Goal: Transaction & Acquisition: Book appointment/travel/reservation

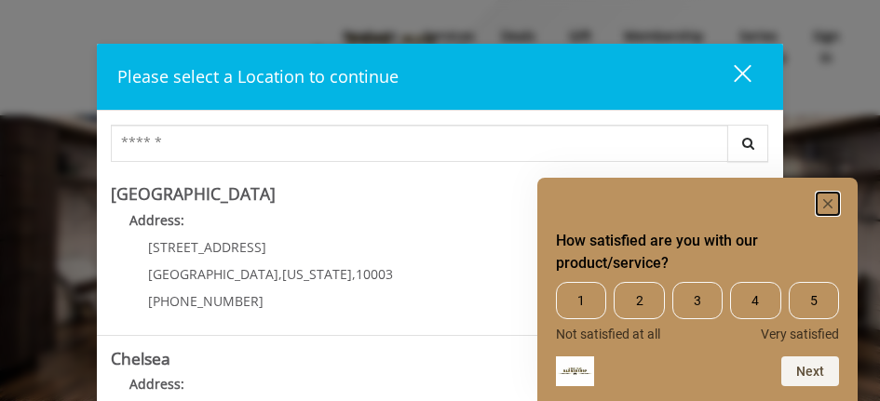
click at [829, 202] on rect "Hide survey" at bounding box center [827, 204] width 22 height 22
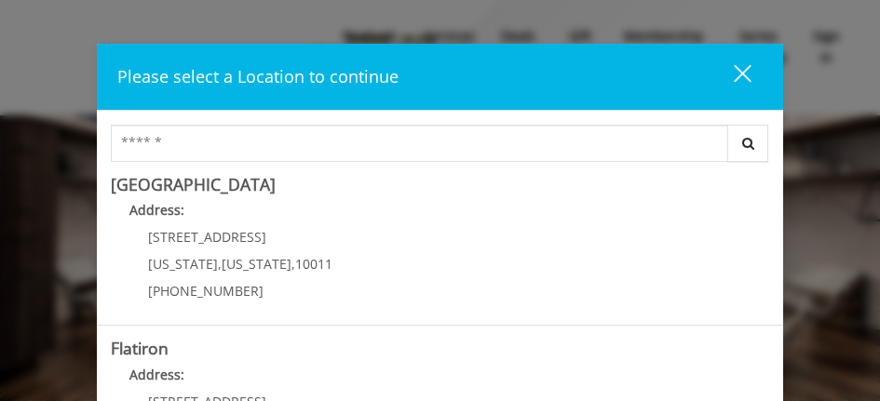
scroll to position [372, 0]
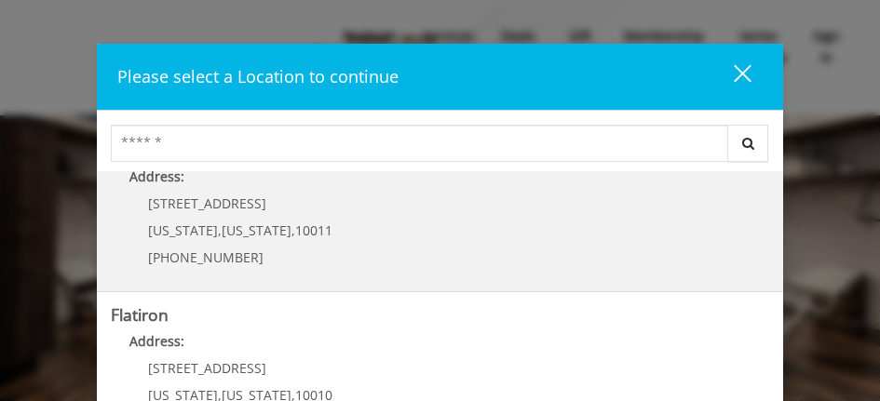
click at [443, 231] on Street "[GEOGRAPHIC_DATA] Address: [STREET_ADDRESS][US_STATE][US_STATE] (646) 850-0041" at bounding box center [440, 210] width 658 height 136
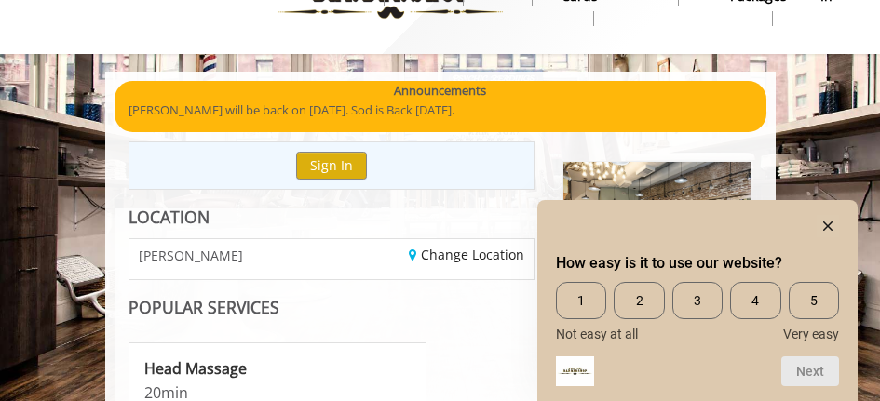
scroll to position [93, 0]
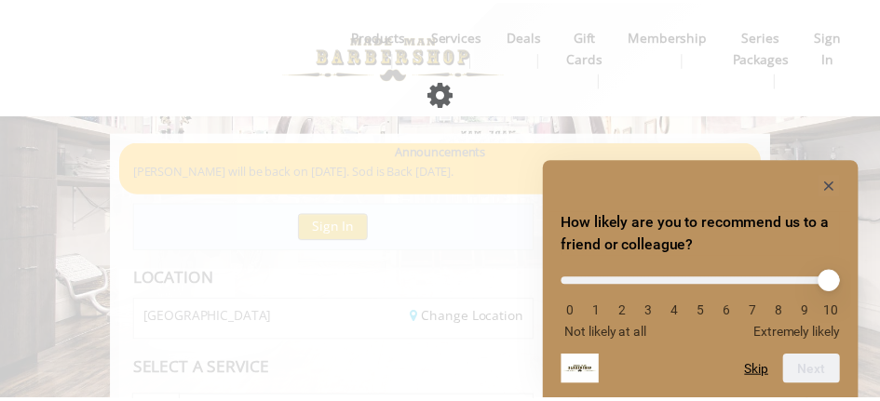
scroll to position [147, 0]
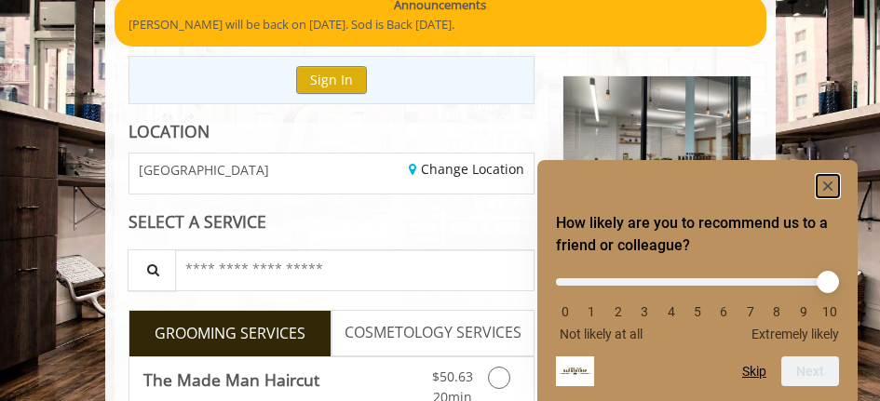
click at [832, 187] on rect "Hide survey" at bounding box center [827, 186] width 22 height 22
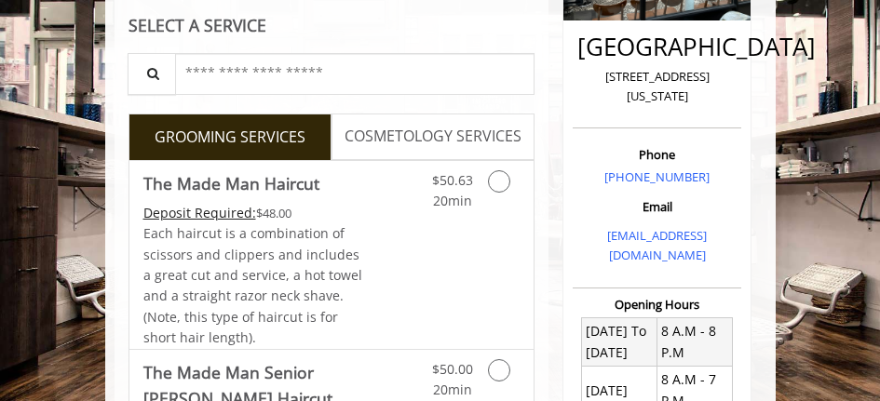
scroll to position [333, 0]
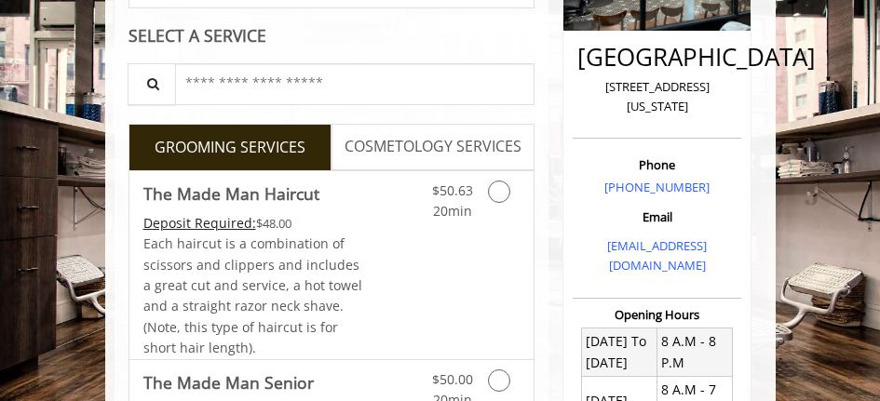
click at [405, 150] on span "COSMETOLOGY SERVICES" at bounding box center [432, 147] width 177 height 24
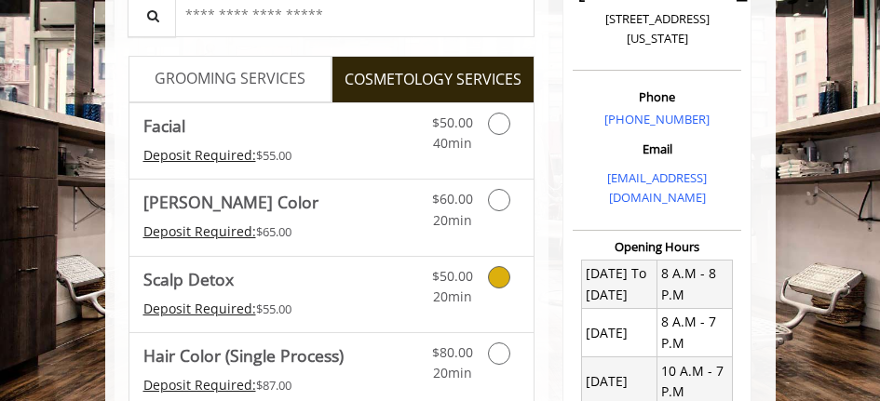
scroll to position [308, 0]
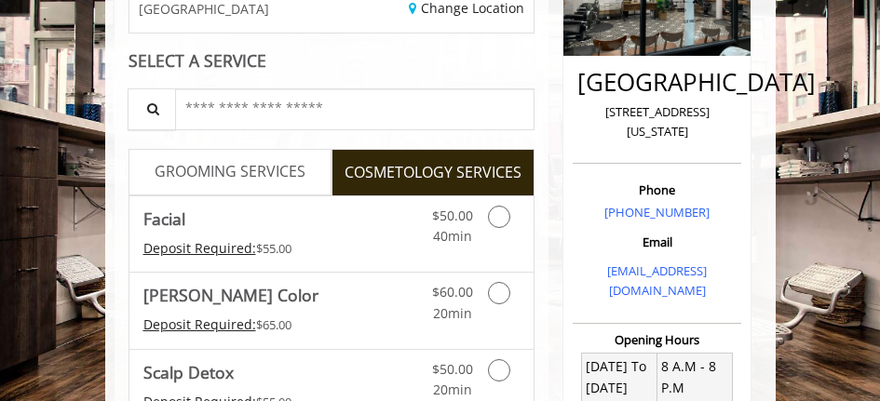
click at [236, 175] on span "GROOMING SERVICES" at bounding box center [230, 172] width 151 height 24
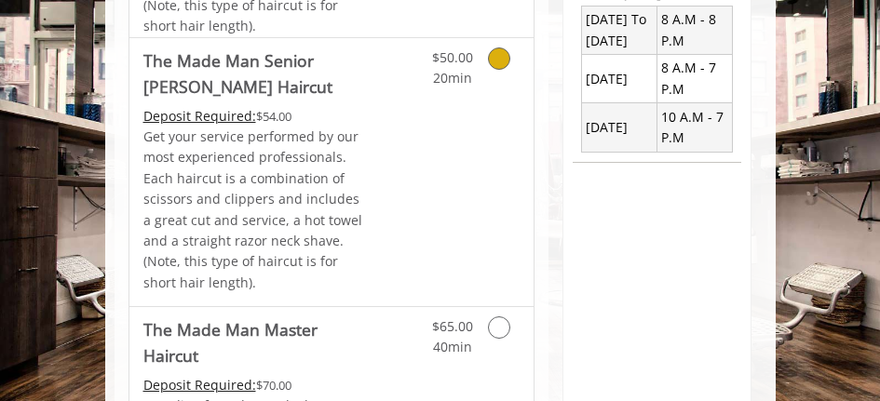
scroll to position [680, 0]
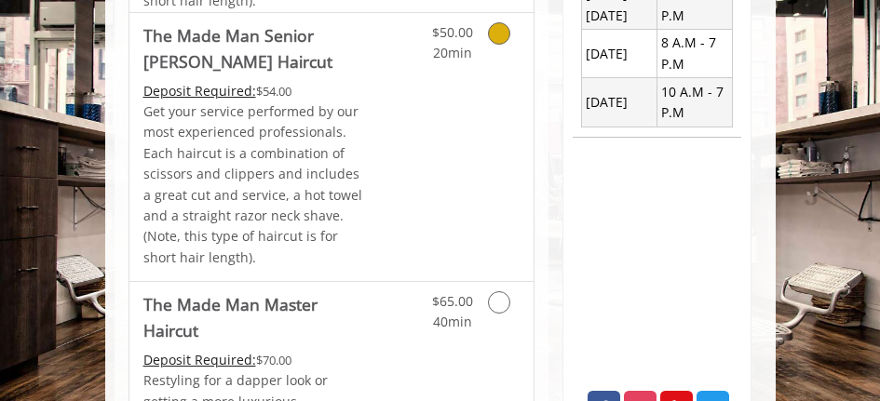
click at [357, 187] on p "Get your service performed by our most experienced professionals. Each haircut …" at bounding box center [254, 184] width 222 height 167
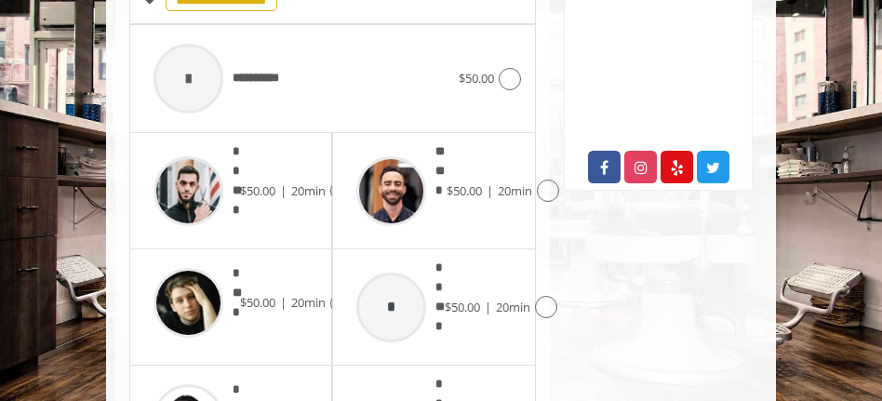
scroll to position [919, 0]
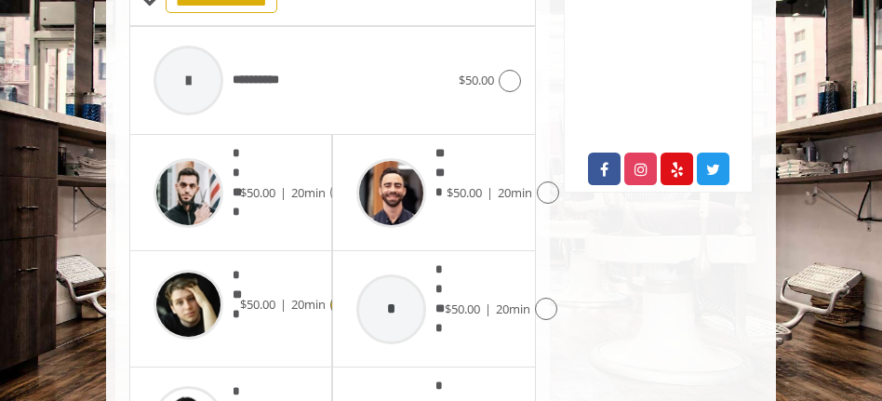
click at [187, 293] on img at bounding box center [189, 305] width 70 height 70
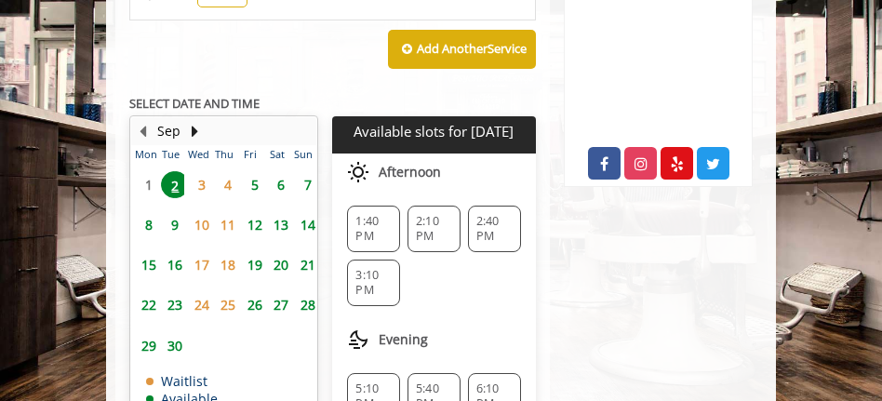
scroll to position [946, 0]
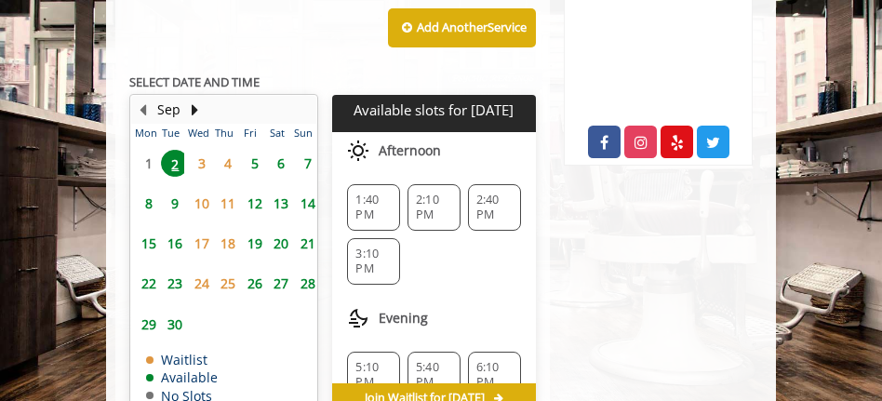
click at [201, 150] on span "3" at bounding box center [202, 163] width 28 height 27
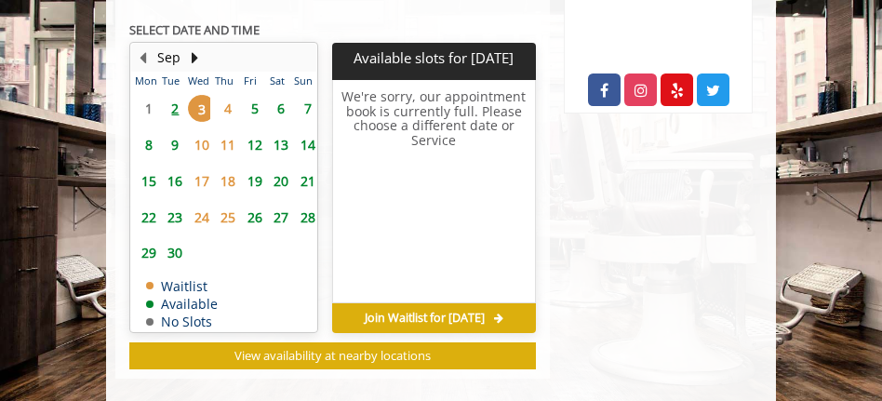
scroll to position [1016, 0]
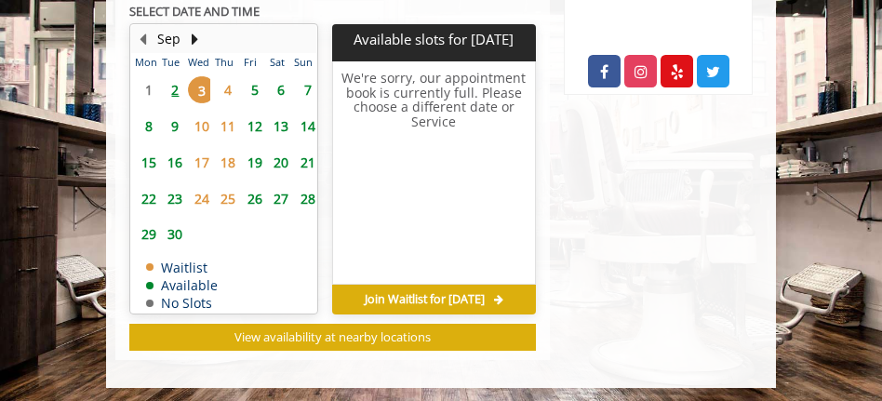
click at [230, 76] on span "4" at bounding box center [228, 89] width 28 height 27
click at [250, 76] on span "5" at bounding box center [255, 89] width 28 height 27
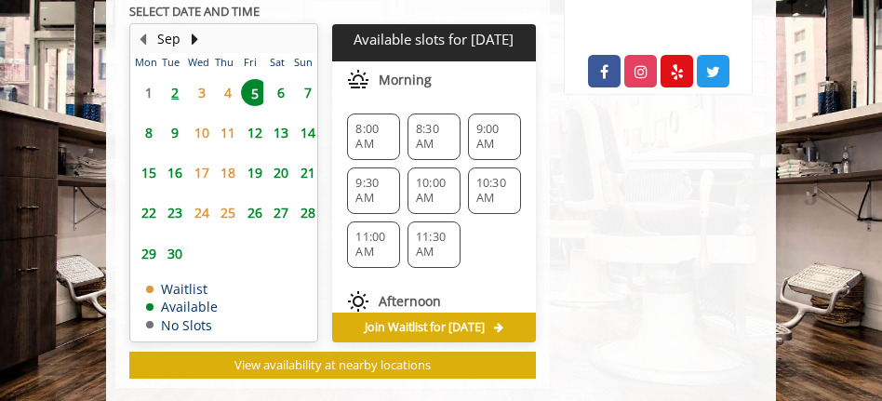
click at [369, 176] on span "9:30 AM" at bounding box center [374, 191] width 36 height 30
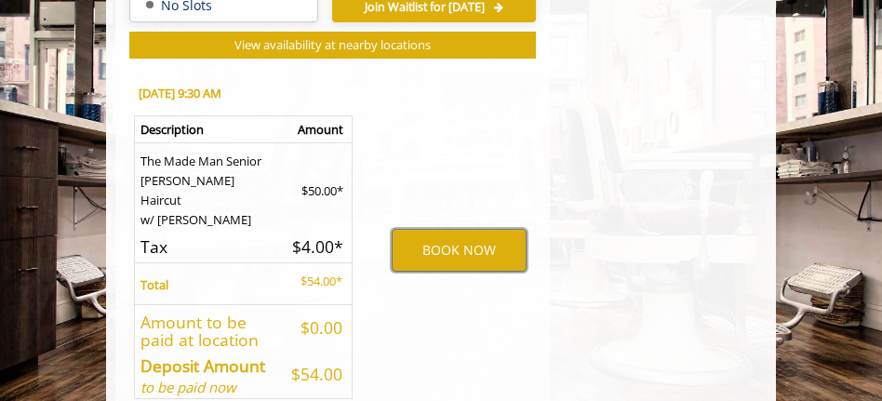
scroll to position [1315, 0]
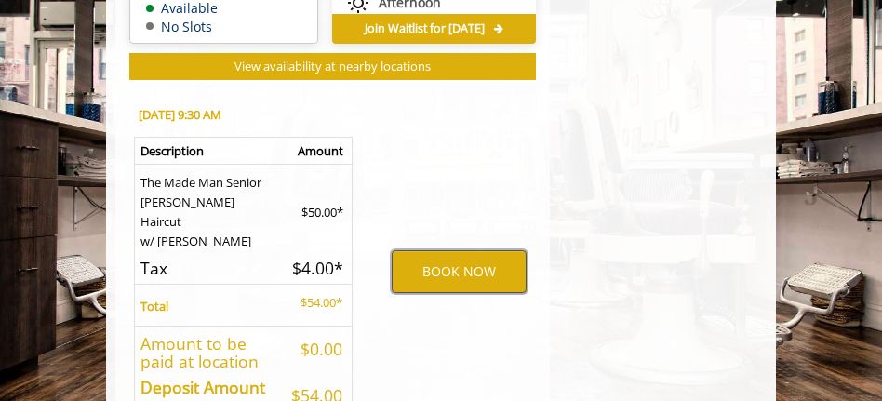
click at [438, 253] on button "BOOK NOW" at bounding box center [459, 271] width 134 height 43
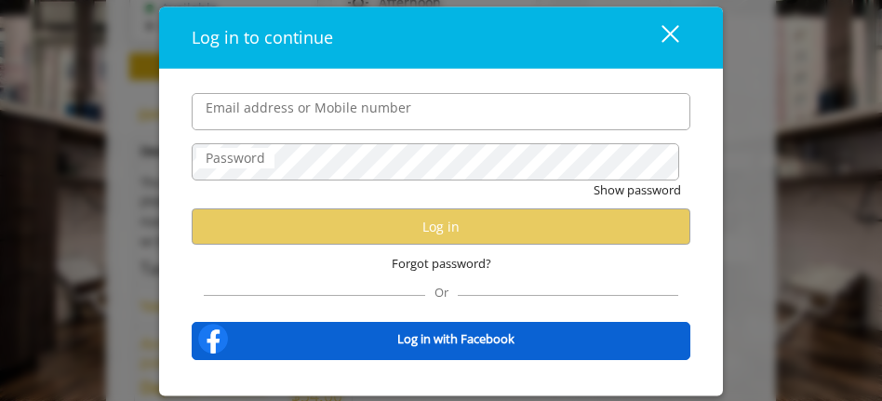
click at [669, 33] on div "close dialog" at bounding box center [671, 34] width 18 height 18
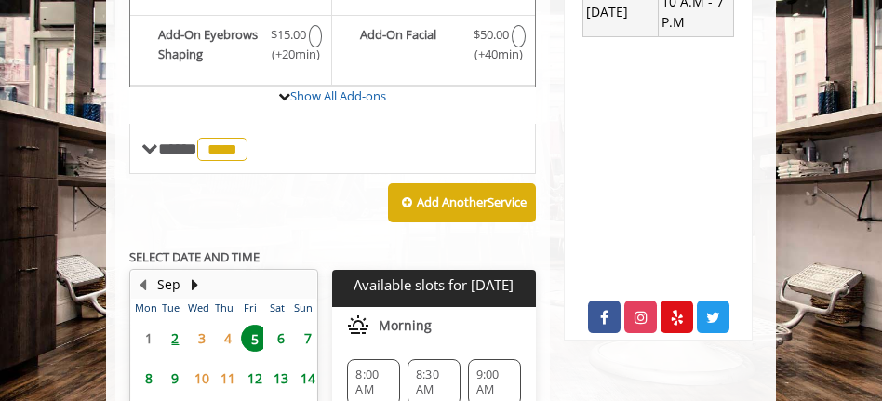
scroll to position [864, 0]
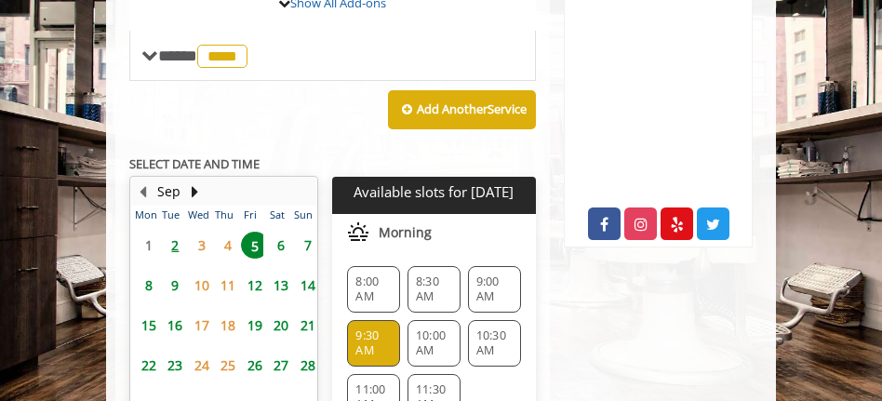
click at [360, 329] on span "9:30 AM" at bounding box center [374, 344] width 36 height 30
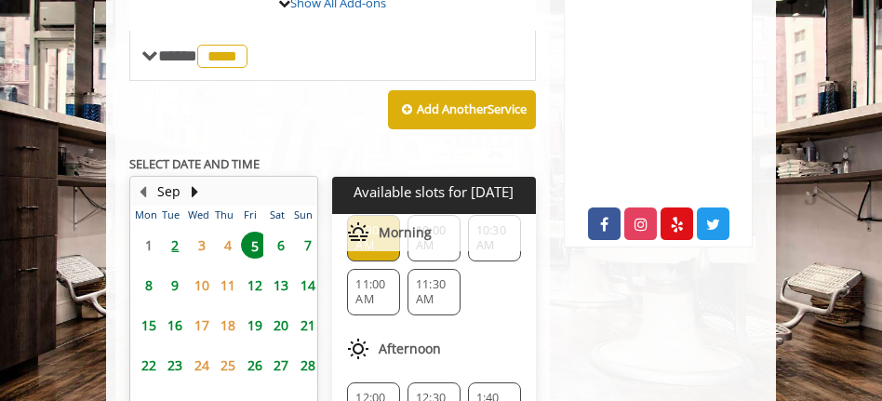
scroll to position [0, 0]
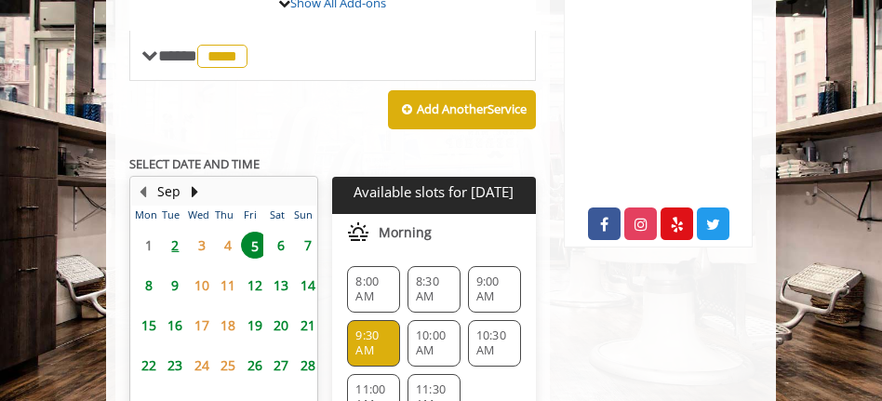
click at [371, 329] on span "9:30 AM" at bounding box center [374, 344] width 36 height 30
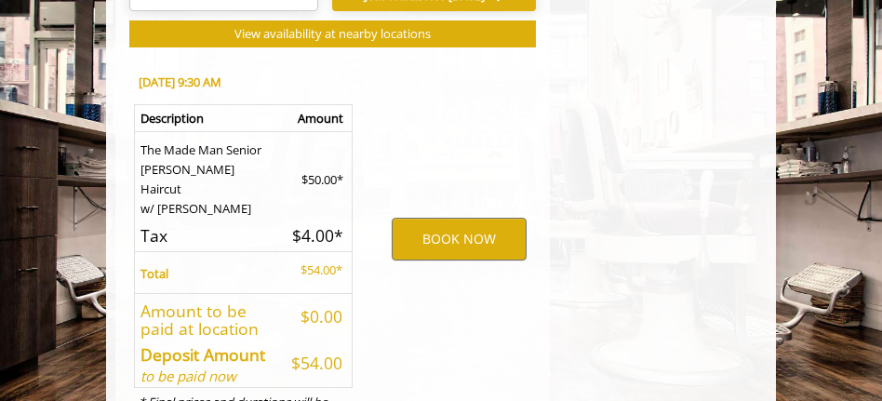
scroll to position [1315, 0]
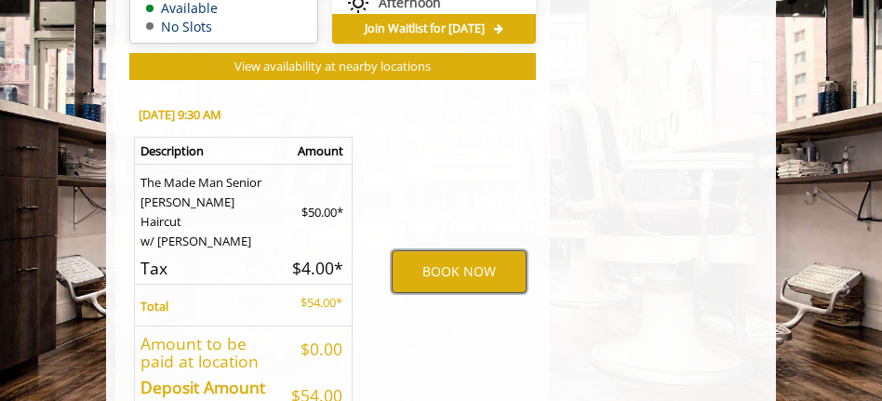
click at [444, 255] on button "BOOK NOW" at bounding box center [459, 271] width 134 height 43
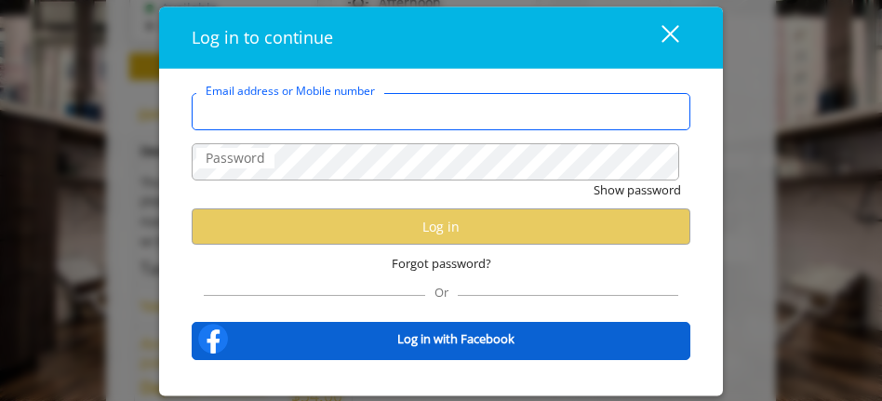
click at [320, 115] on input "Email address or Mobile number" at bounding box center [441, 111] width 499 height 37
type input "**********"
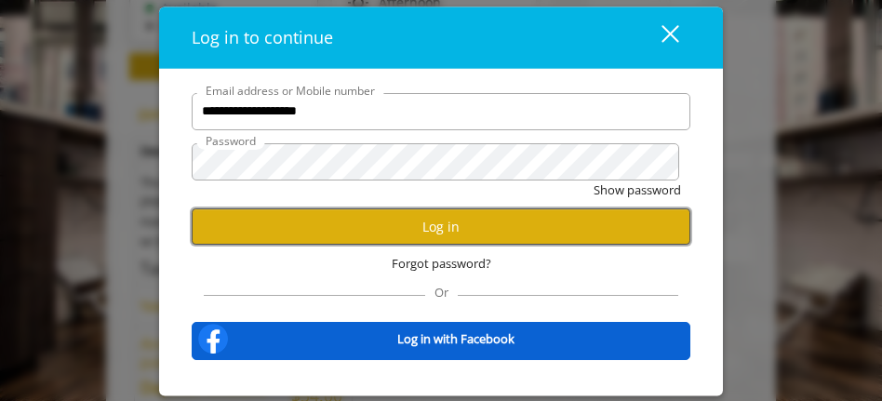
click at [382, 222] on button "Log in" at bounding box center [441, 227] width 499 height 36
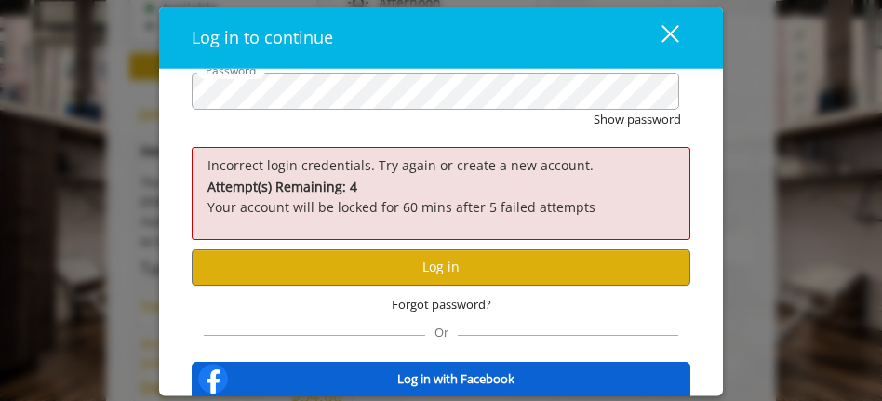
scroll to position [93, 0]
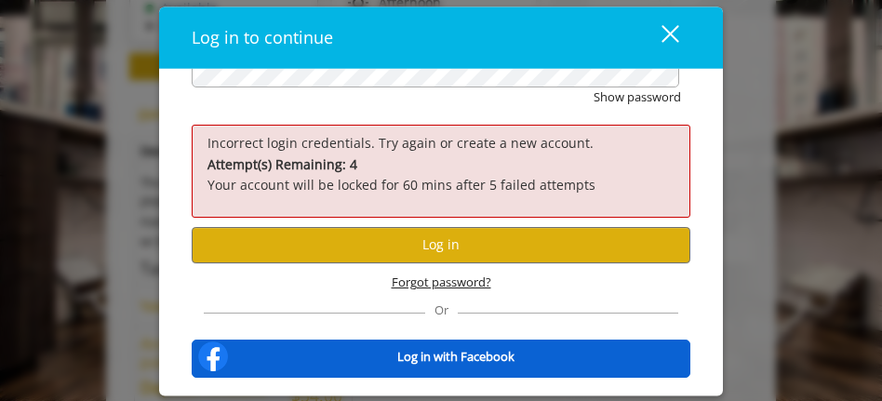
click at [405, 282] on span "Forgot password?" at bounding box center [442, 283] width 100 height 20
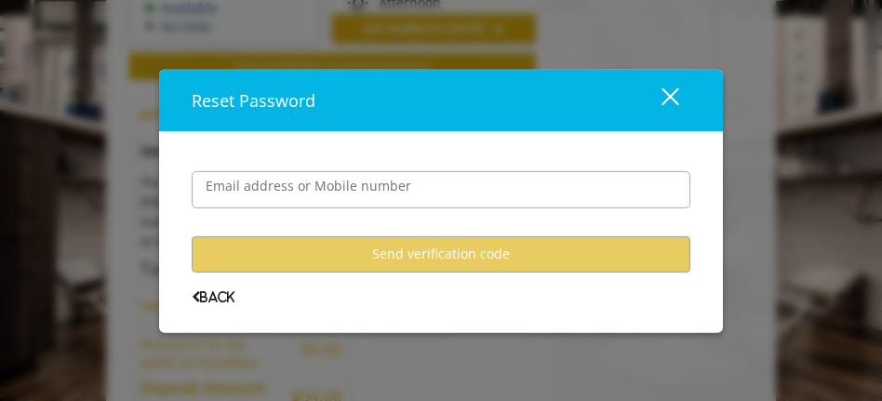
scroll to position [0, 0]
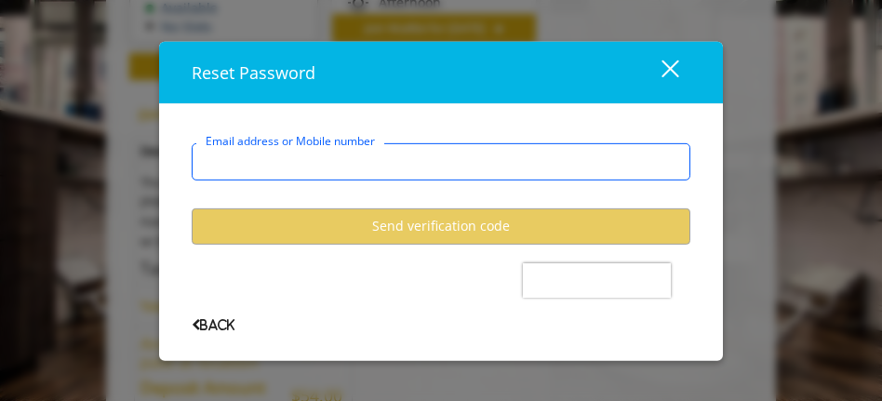
click at [375, 169] on input "Email address or Mobile number" at bounding box center [441, 160] width 499 height 37
type input "**********"
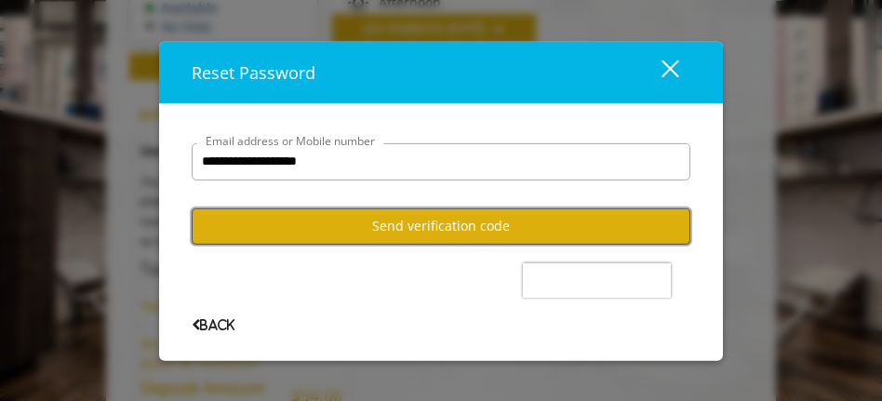
click at [427, 229] on button "Send verification code" at bounding box center [441, 226] width 499 height 36
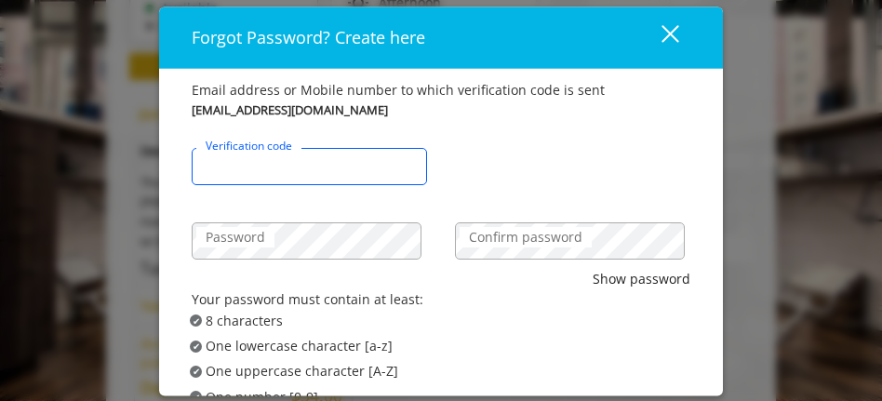
click at [306, 175] on input "Verification code" at bounding box center [310, 166] width 236 height 37
click at [301, 178] on input "Verification code" at bounding box center [310, 166] width 236 height 37
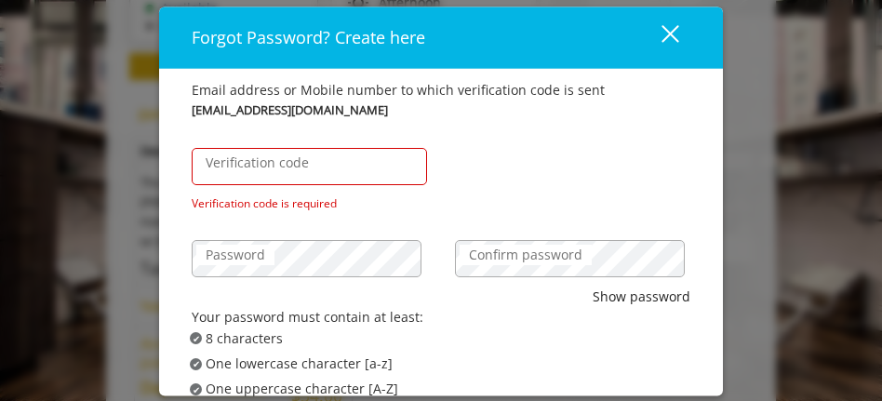
click at [665, 32] on div "close" at bounding box center [658, 37] width 37 height 28
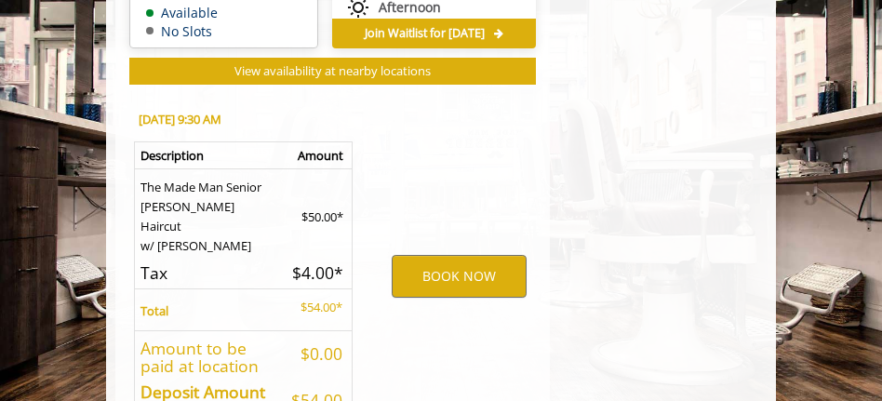
scroll to position [1408, 0]
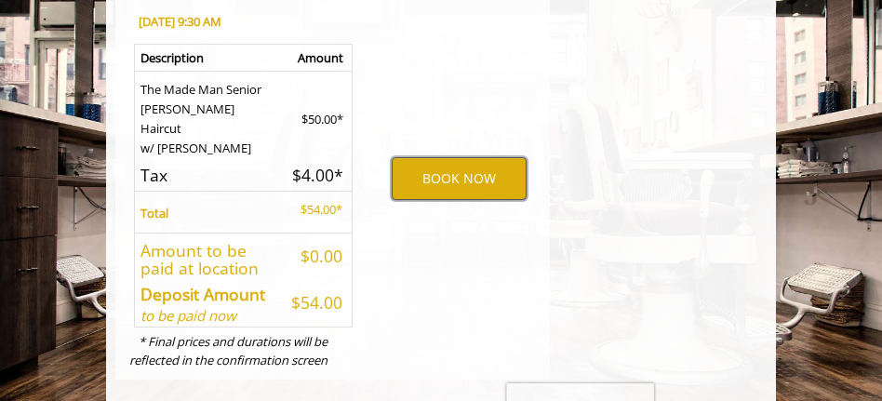
click at [447, 161] on button "BOOK NOW" at bounding box center [459, 178] width 134 height 43
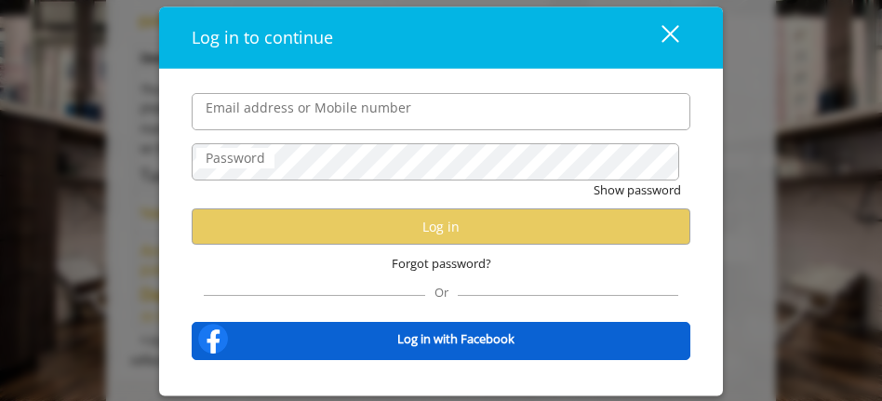
click at [382, 116] on input "Email address or Mobile number" at bounding box center [441, 111] width 499 height 37
type input "**********"
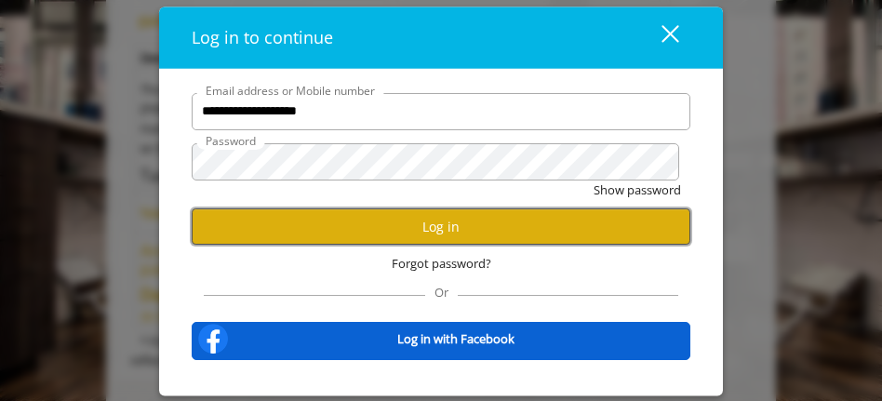
click at [403, 226] on button "Log in" at bounding box center [441, 227] width 499 height 36
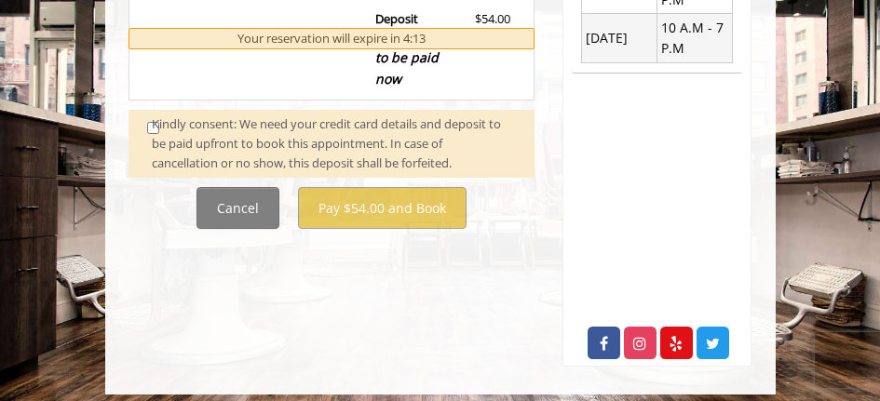
scroll to position [652, 0]
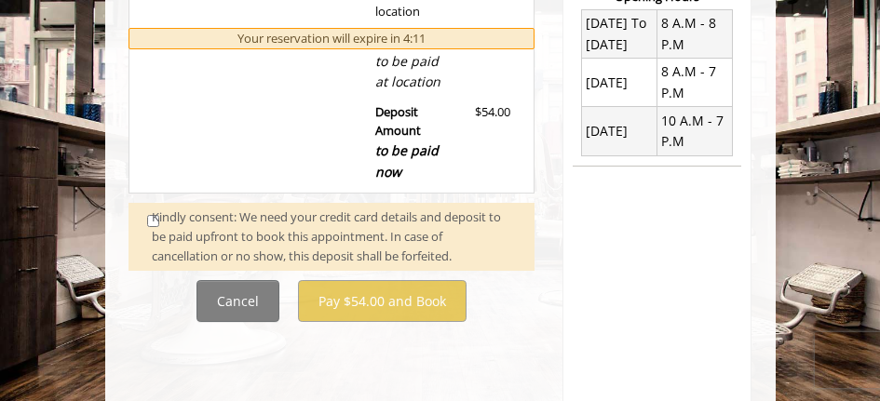
click at [154, 208] on div "Kindly consent: We need your credit card details and deposit to be paid upfront…" at bounding box center [334, 237] width 364 height 58
click at [153, 208] on div "Kindly consent: We need your credit card details and deposit to be paid upfront…" at bounding box center [334, 237] width 364 height 58
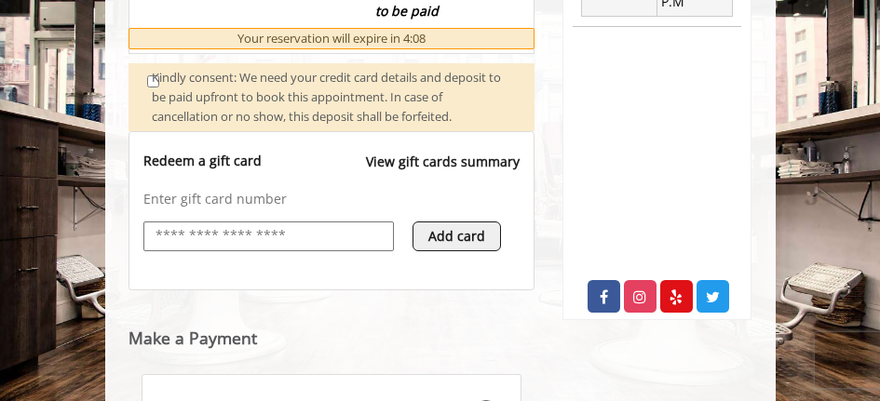
scroll to position [759, 0]
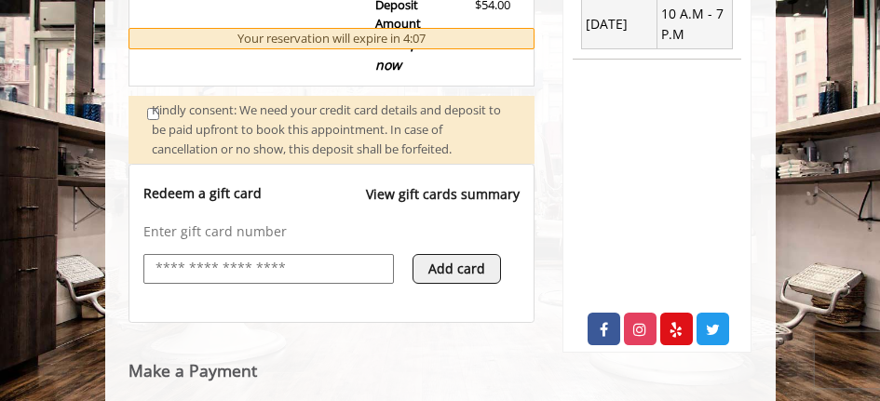
click at [256, 258] on input "text" at bounding box center [269, 269] width 231 height 22
click at [262, 258] on input "text" at bounding box center [269, 269] width 231 height 22
type input "**********"
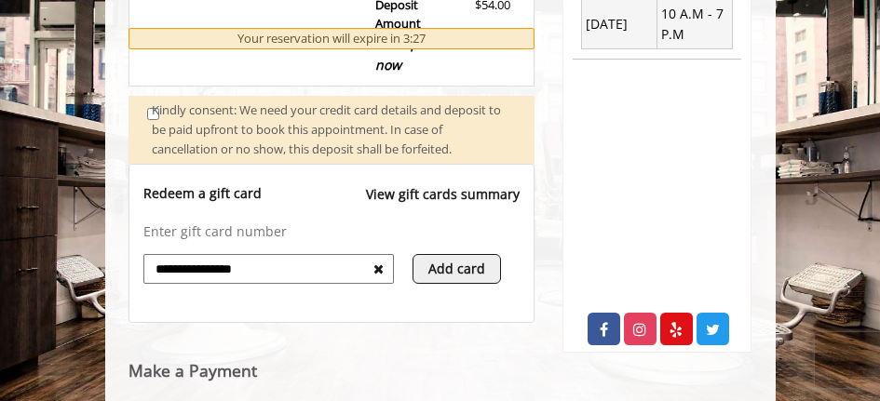
click at [472, 254] on button "Add card" at bounding box center [456, 269] width 88 height 30
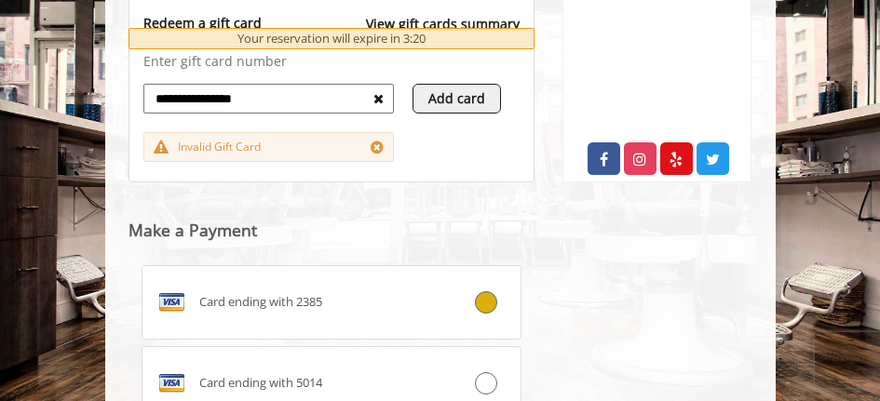
scroll to position [852, 0]
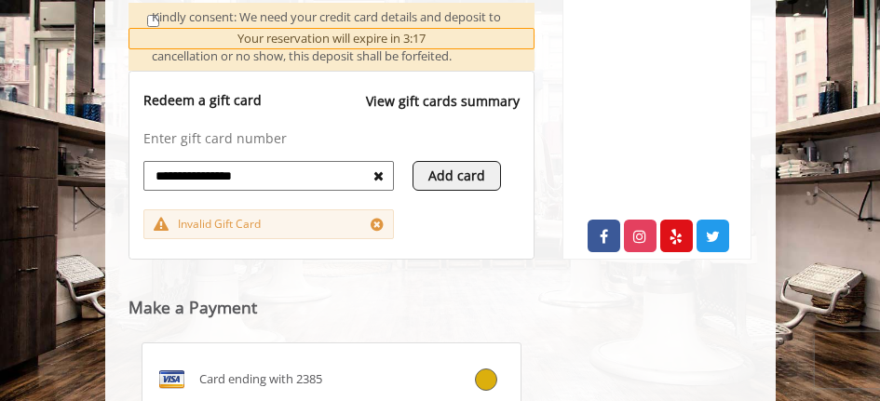
drag, startPoint x: 315, startPoint y: 156, endPoint x: 5, endPoint y: 139, distance: 310.5
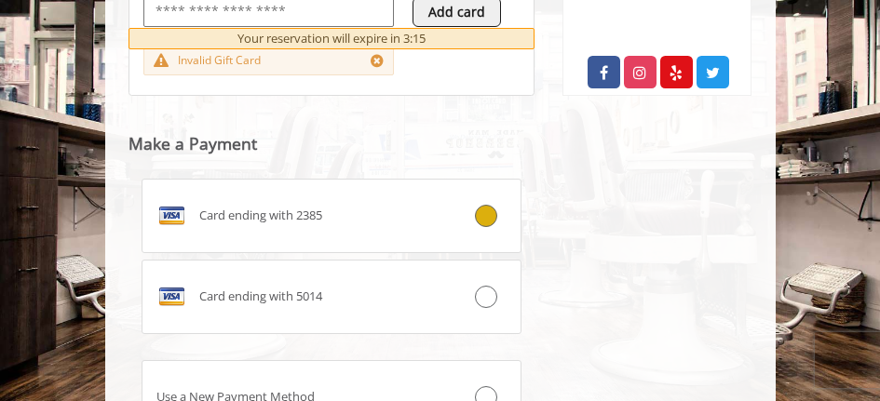
scroll to position [1038, 0]
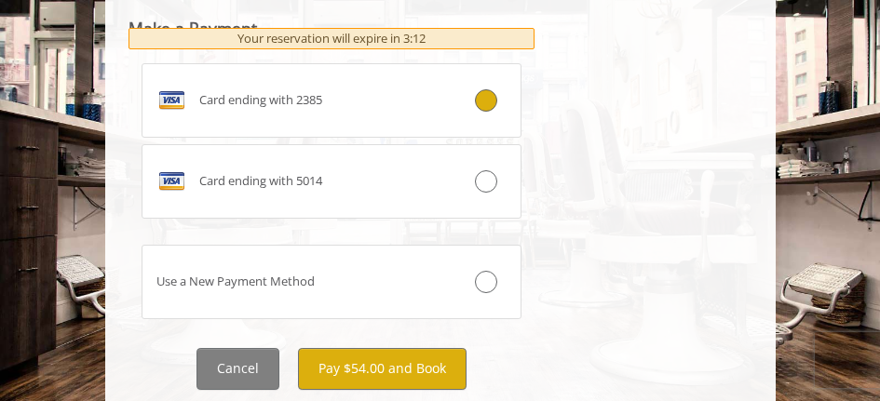
click at [471, 271] on div at bounding box center [488, 282] width 63 height 22
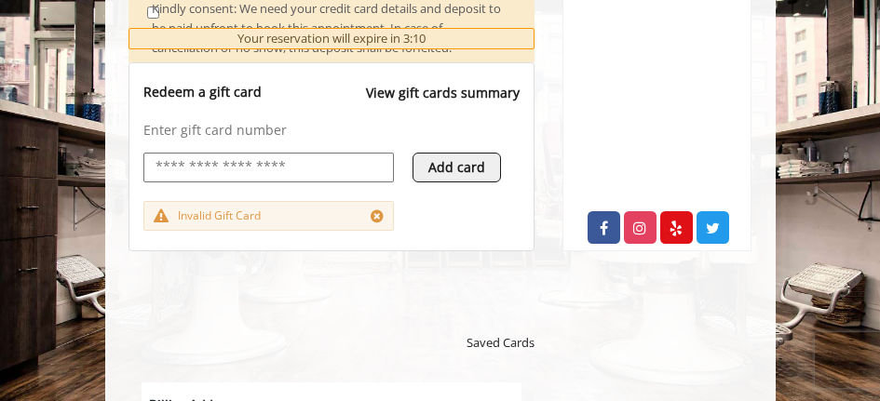
scroll to position [0, 0]
select select "***"
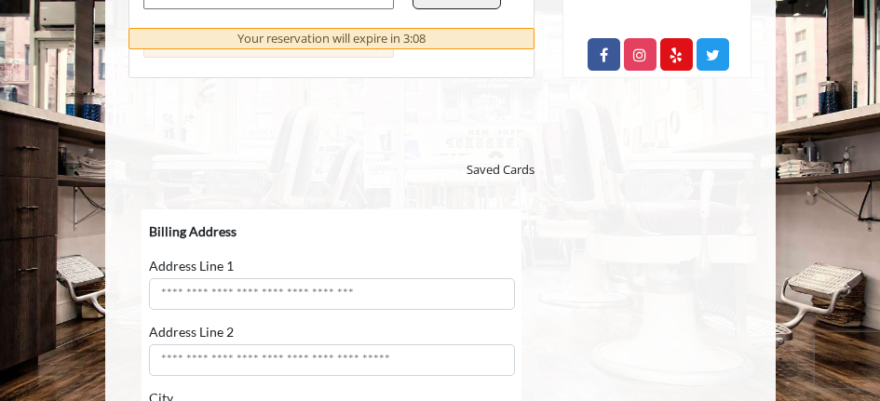
scroll to position [1139, 0]
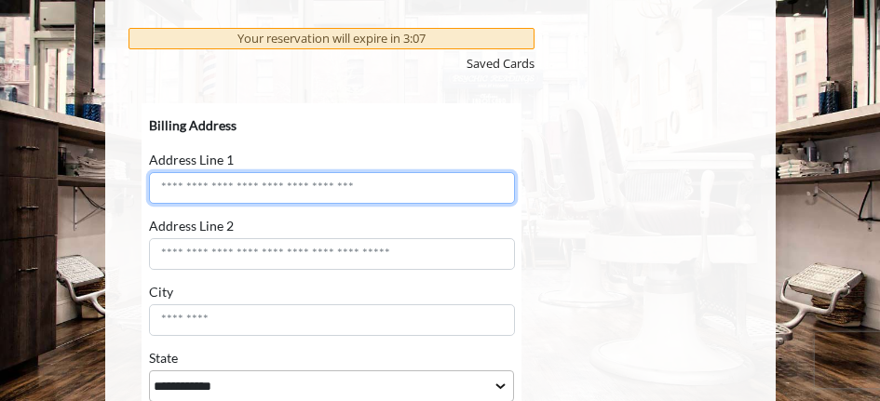
click at [270, 194] on input "Address Line 1" at bounding box center [331, 187] width 366 height 32
type input "**********"
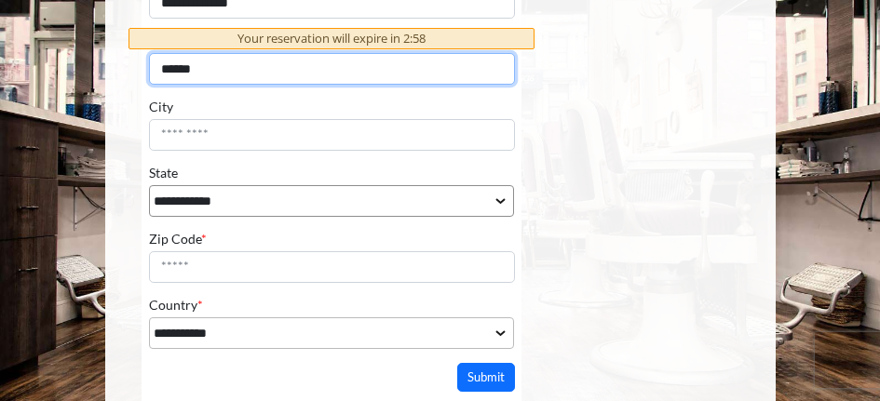
scroll to position [1326, 0]
type input "******"
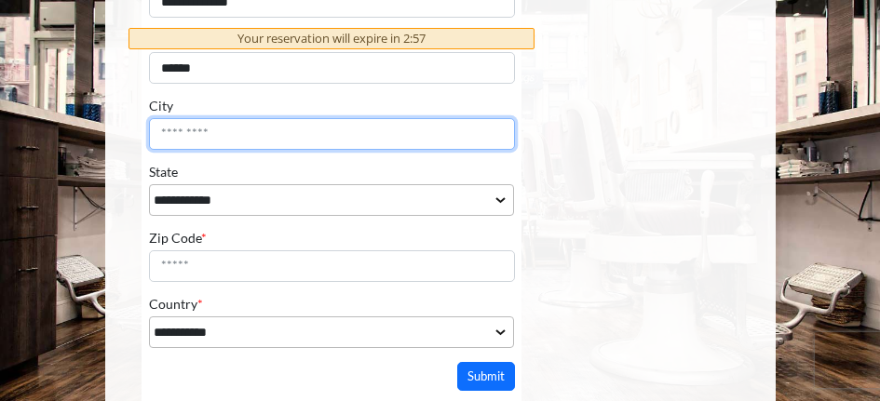
click at [290, 120] on input "City" at bounding box center [331, 134] width 366 height 32
click at [287, 136] on input "City" at bounding box center [331, 134] width 366 height 32
type input "********"
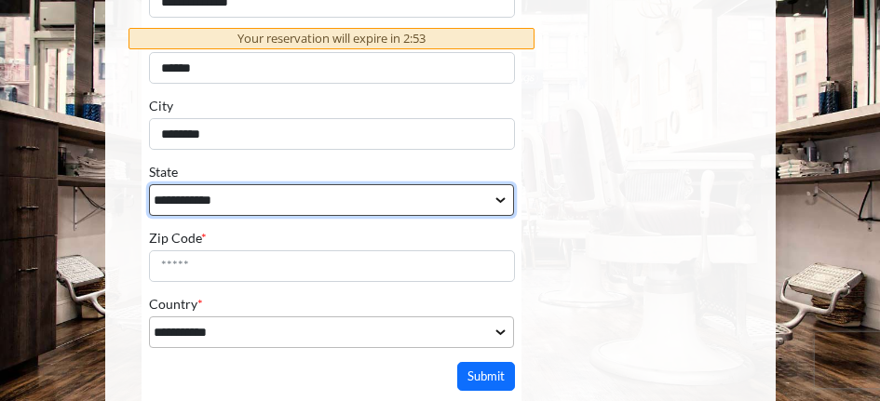
select select "**"
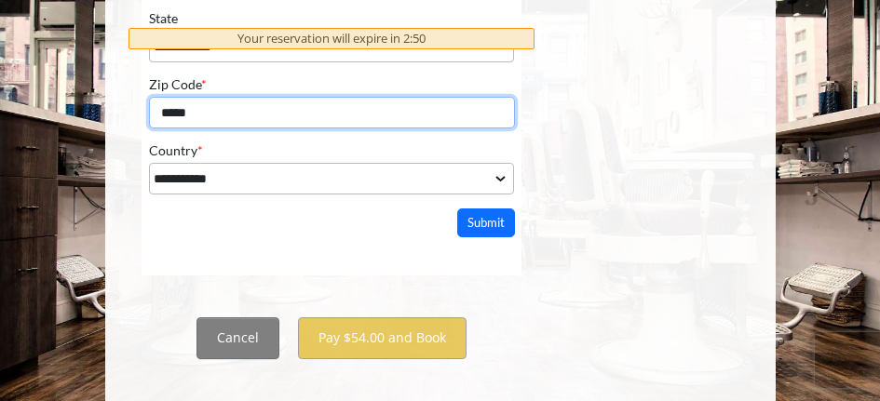
scroll to position [1483, 0]
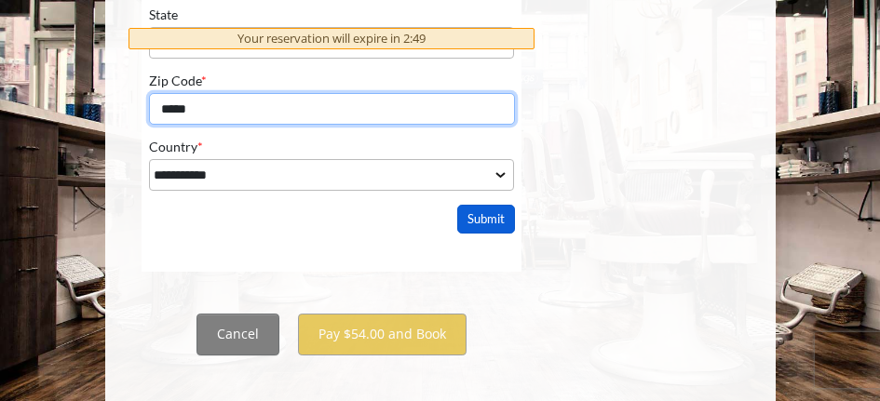
type input "*****"
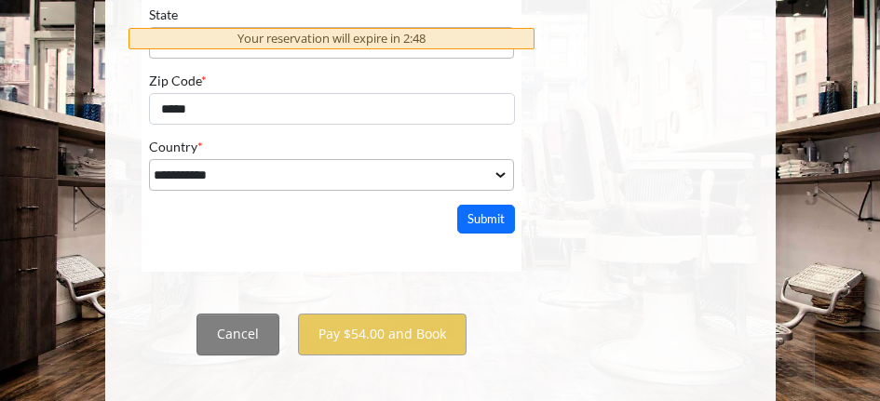
drag, startPoint x: 471, startPoint y: 222, endPoint x: 288, endPoint y: 221, distance: 183.4
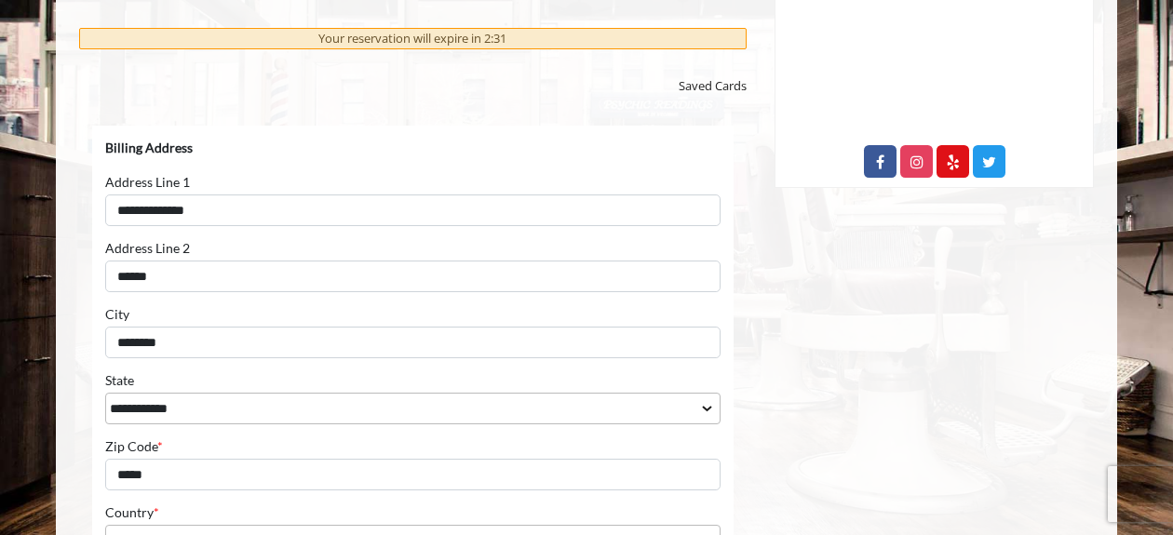
scroll to position [1214, 0]
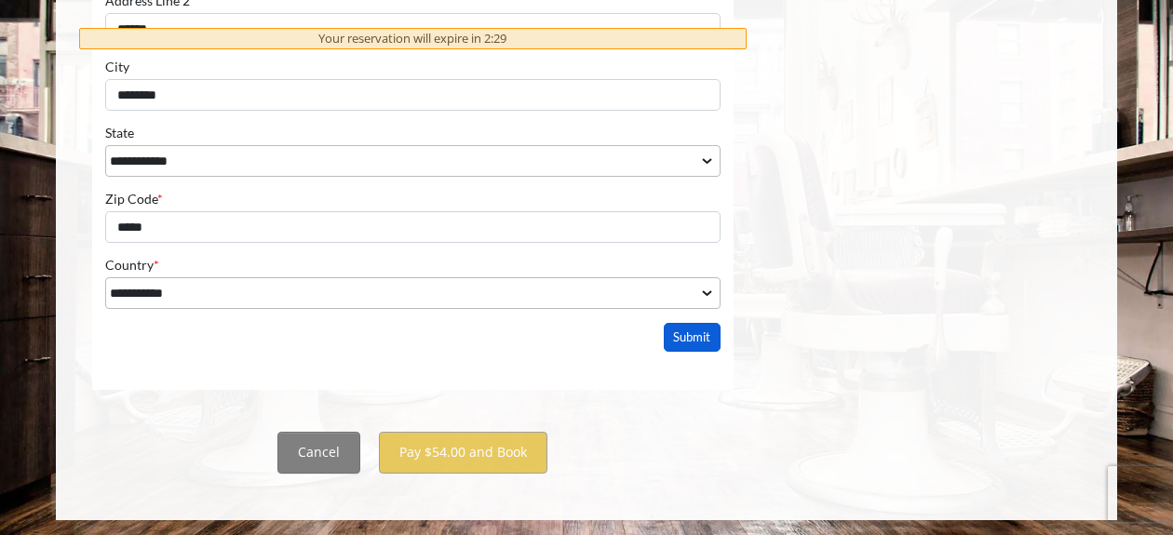
click at [680, 334] on button "Submit" at bounding box center [693, 337] width 58 height 29
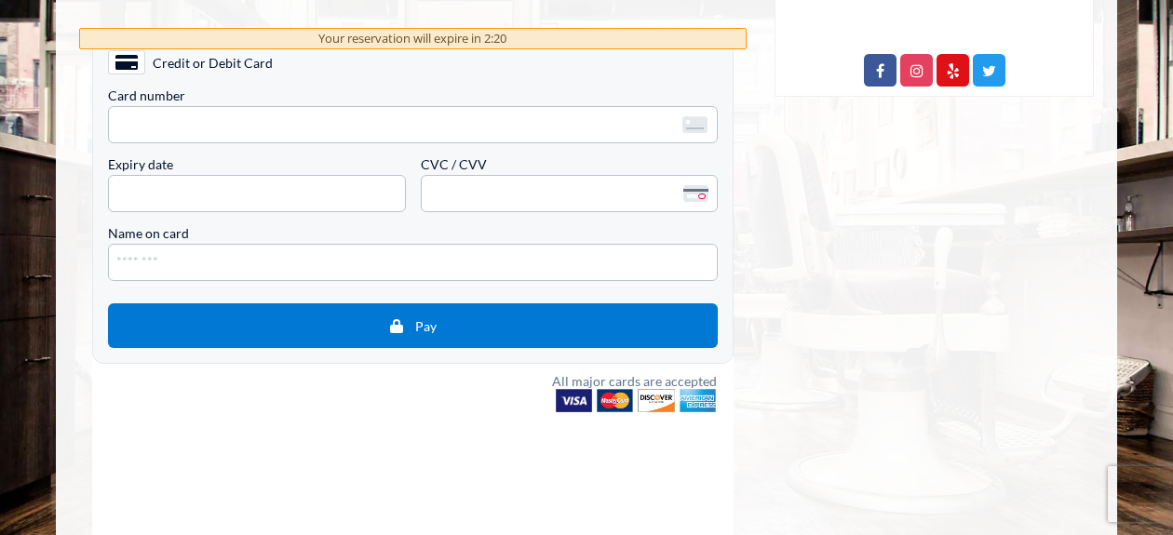
scroll to position [966, 0]
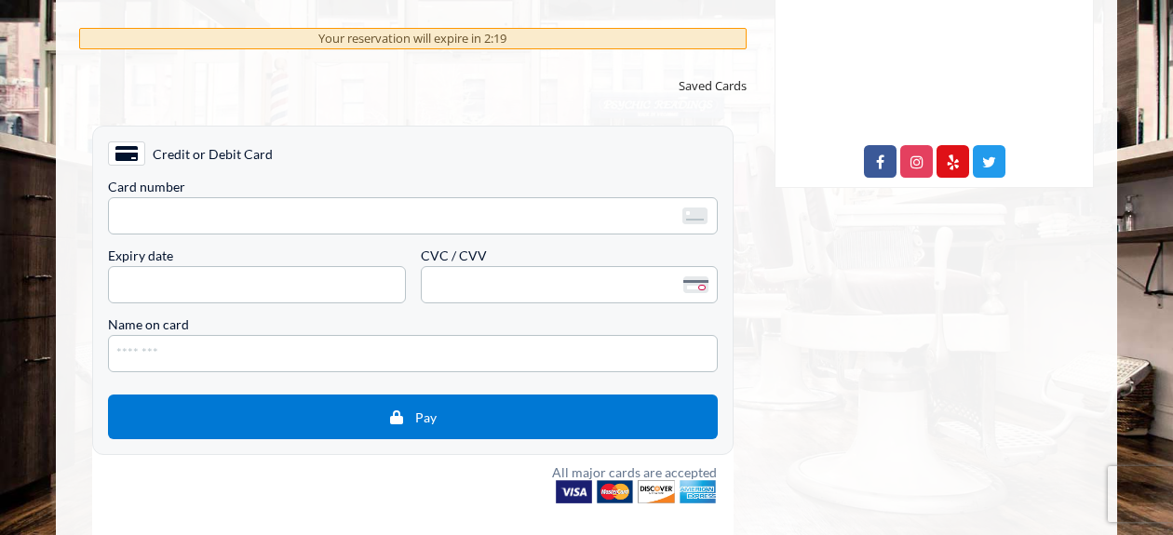
click at [327, 244] on div "Card number <p>Your browser does not support iframes.</p> Expiry date <p>Your b…" at bounding box center [413, 241] width 610 height 123
click at [334, 228] on span "<p>Your browser does not support iframes.</p>" at bounding box center [413, 214] width 610 height 37
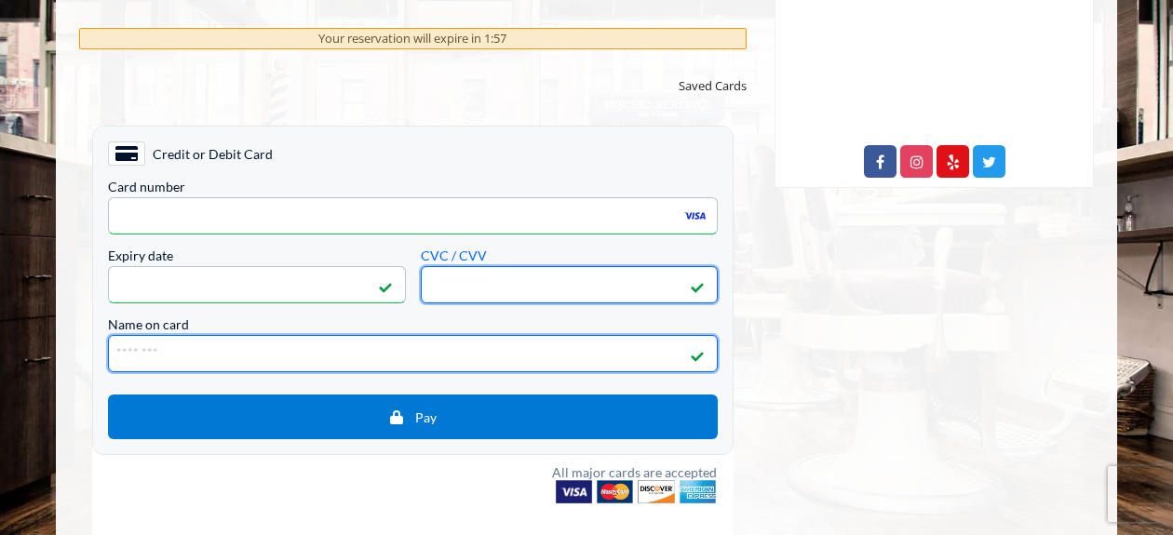
click at [284, 344] on input "Name on card" at bounding box center [413, 352] width 610 height 37
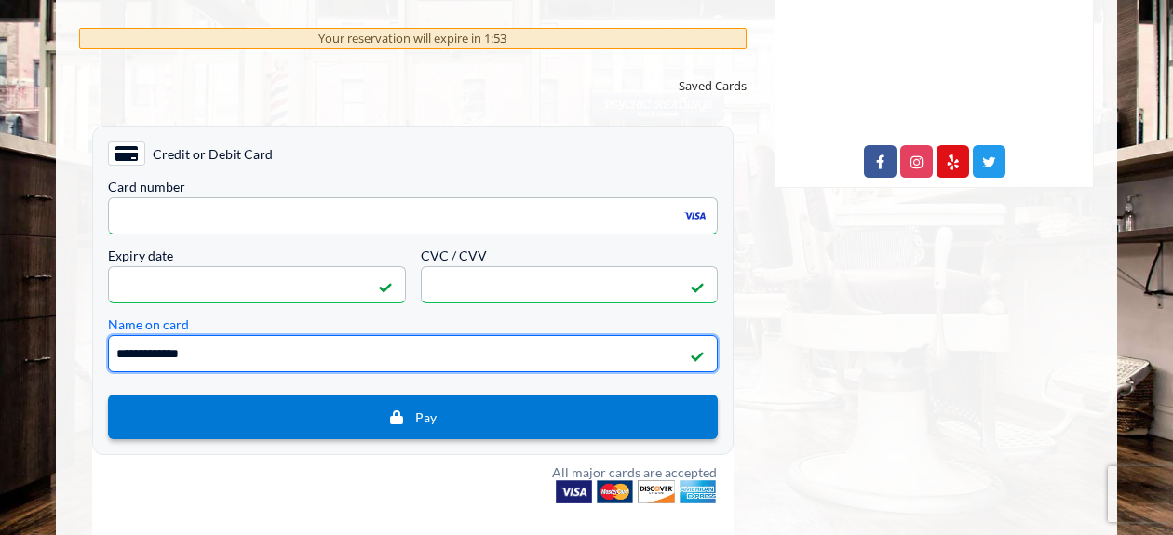
type input "**********"
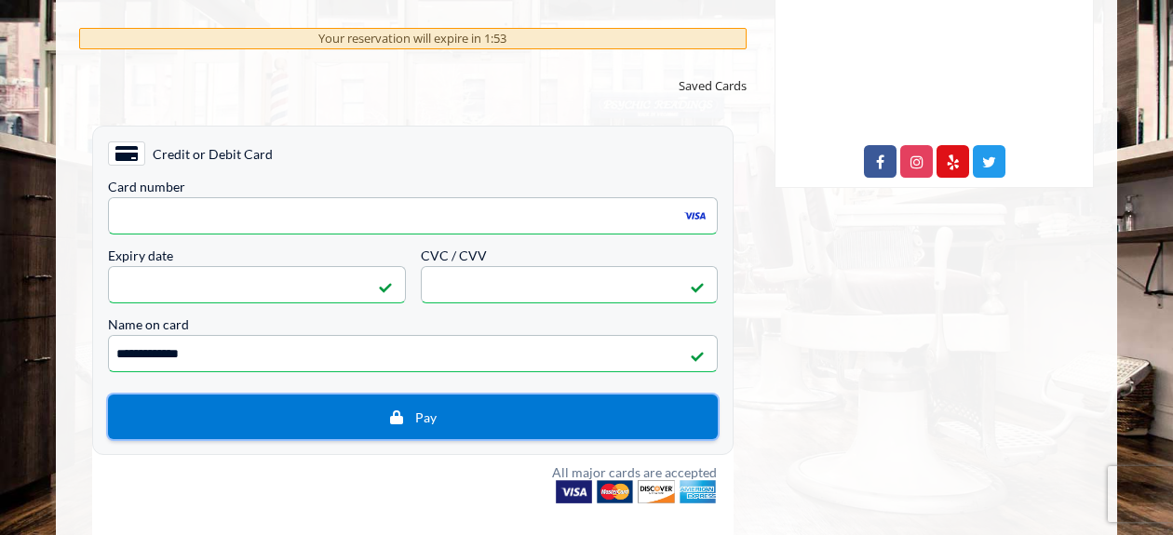
click at [370, 400] on span "Pay" at bounding box center [413, 416] width 582 height 17
